Goal: Check status: Check status

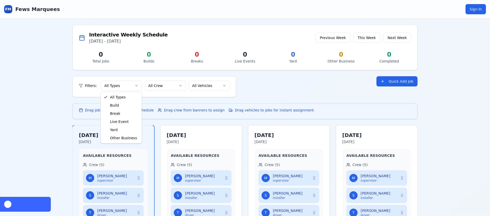
click at [129, 82] on html "FM Fews Marquees Sign In Interactive Weekly Schedule 6 Oct - 12 Oct 2025 Previo…" at bounding box center [245, 211] width 490 height 422
click at [55, 60] on html "FM Fews Marquees Sign In Interactive Weekly Schedule 6 Oct - 12 Oct 2025 Previo…" at bounding box center [245, 211] width 490 height 422
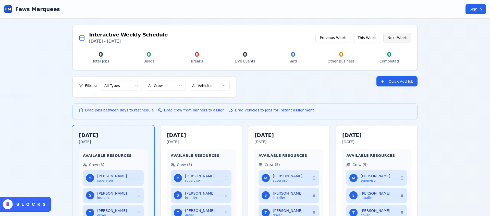
click at [401, 39] on button "Next Week" at bounding box center [397, 38] width 28 height 10
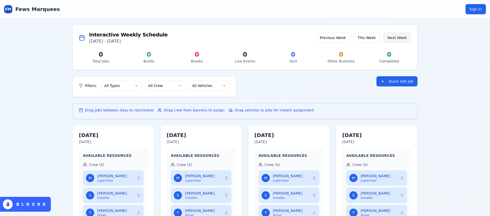
click at [401, 39] on button "Next Week" at bounding box center [397, 38] width 28 height 10
click at [380, 37] on button "This Week" at bounding box center [366, 38] width 27 height 10
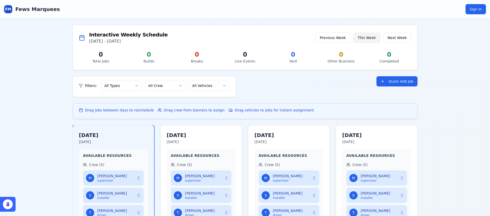
click at [374, 37] on button "This Week" at bounding box center [366, 38] width 27 height 10
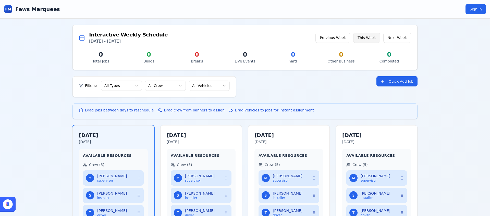
click at [374, 37] on button "This Week" at bounding box center [366, 38] width 27 height 10
click at [371, 37] on button "This Week" at bounding box center [366, 38] width 27 height 10
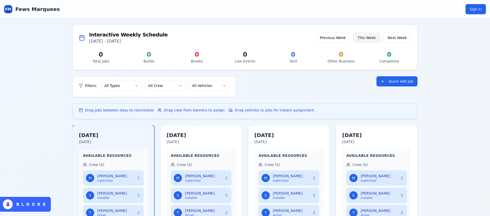
click at [371, 37] on button "This Week" at bounding box center [366, 38] width 27 height 10
click at [332, 40] on button "Previous Week" at bounding box center [332, 38] width 35 height 10
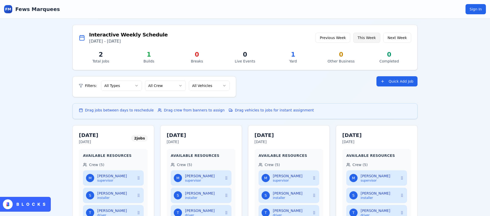
click at [365, 37] on button "This Week" at bounding box center [366, 38] width 27 height 10
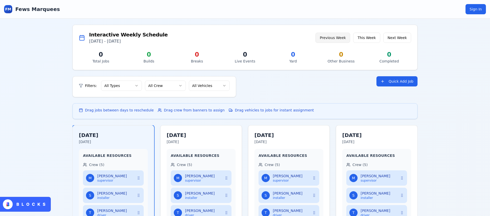
click at [341, 36] on button "Previous Week" at bounding box center [332, 38] width 35 height 10
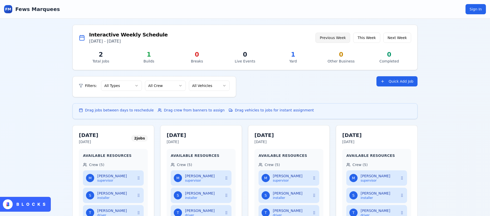
click at [341, 36] on button "Previous Week" at bounding box center [332, 38] width 35 height 10
click at [360, 36] on button "This Week" at bounding box center [366, 38] width 27 height 10
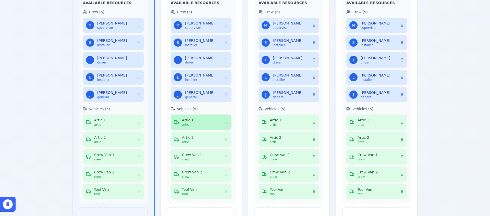
scroll to position [207, 0]
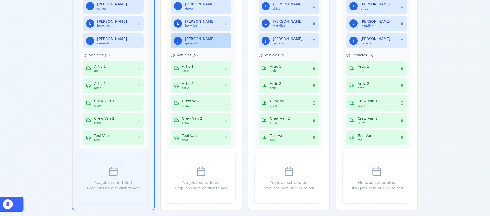
drag, startPoint x: 228, startPoint y: 136, endPoint x: 217, endPoint y: 40, distance: 96.5
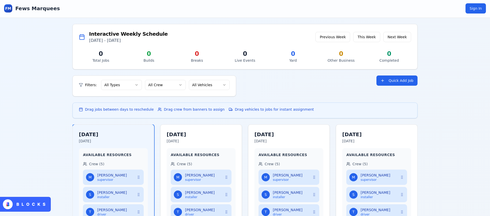
scroll to position [0, 0]
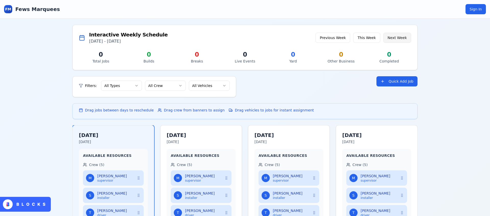
click at [395, 34] on button "Next Week" at bounding box center [397, 38] width 28 height 10
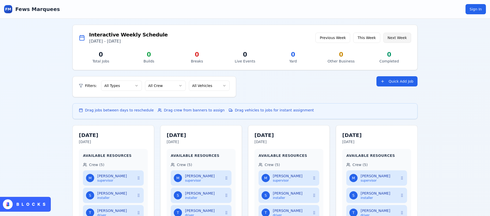
click at [395, 34] on button "Next Week" at bounding box center [397, 38] width 28 height 10
click at [291, 54] on div "0" at bounding box center [293, 54] width 44 height 8
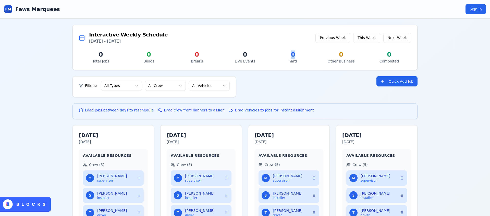
click at [291, 54] on div "0" at bounding box center [293, 54] width 44 height 8
click at [273, 43] on div "Interactive Weekly Schedule [DATE] - [DATE] Previous Week This Week Next Week" at bounding box center [245, 37] width 332 height 13
click at [50, 81] on div "FM Fews Marquees Sign In Interactive Weekly Schedule [DATE] - [DATE] Previous W…" at bounding box center [245, 211] width 490 height 422
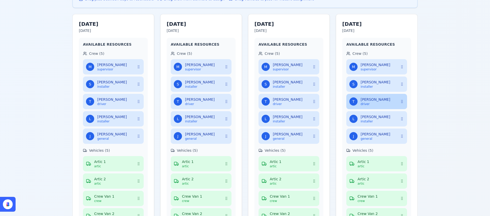
scroll to position [93, 0]
